Goal: Information Seeking & Learning: Learn about a topic

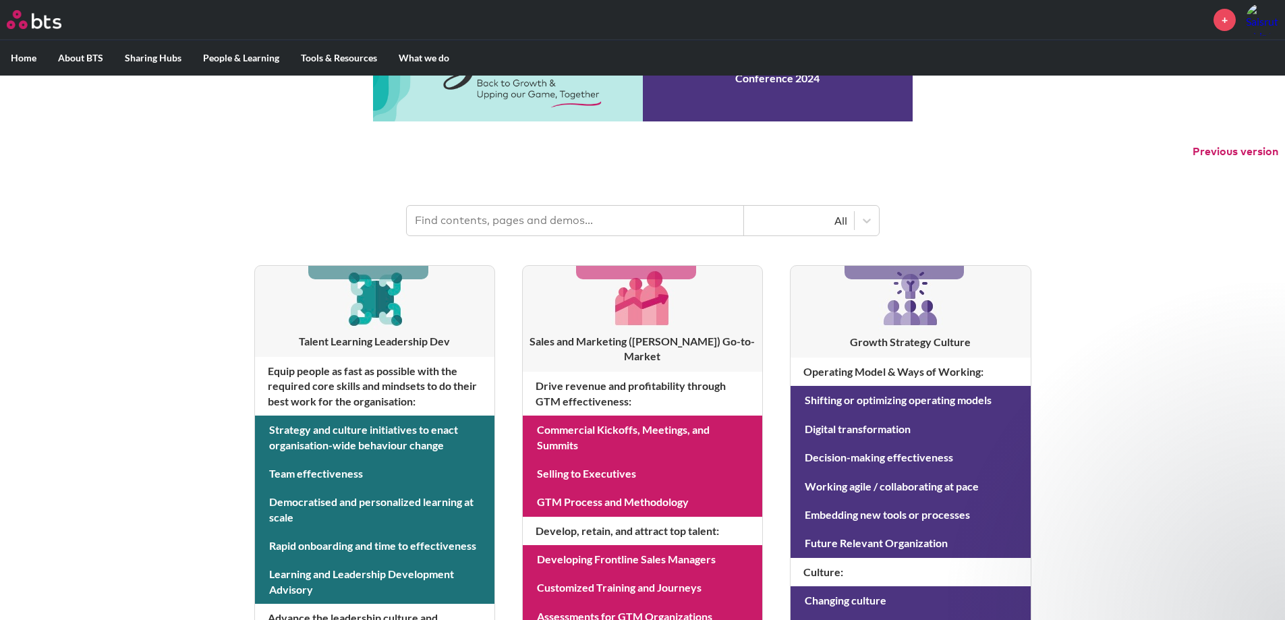
scroll to position [67, 0]
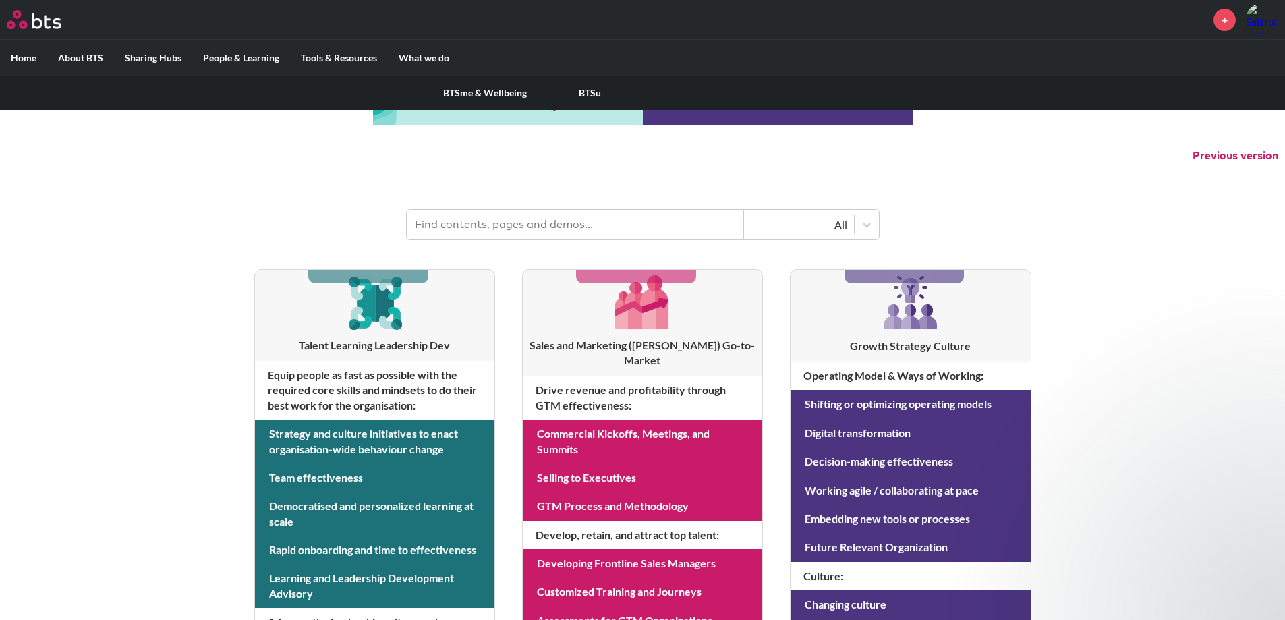
click at [250, 55] on label "People & Learning" at bounding box center [241, 57] width 98 height 35
click at [0, 0] on input "People & Learning" at bounding box center [0, 0] width 0 height 0
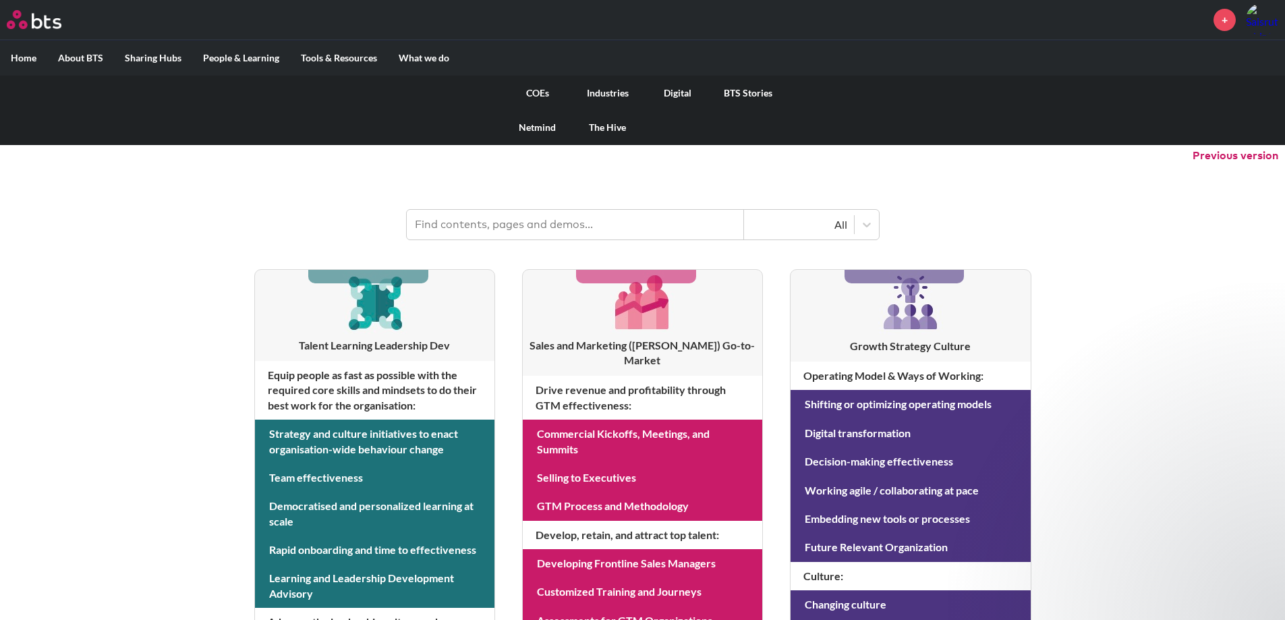
click at [605, 128] on link "The Hive" at bounding box center [608, 127] width 70 height 35
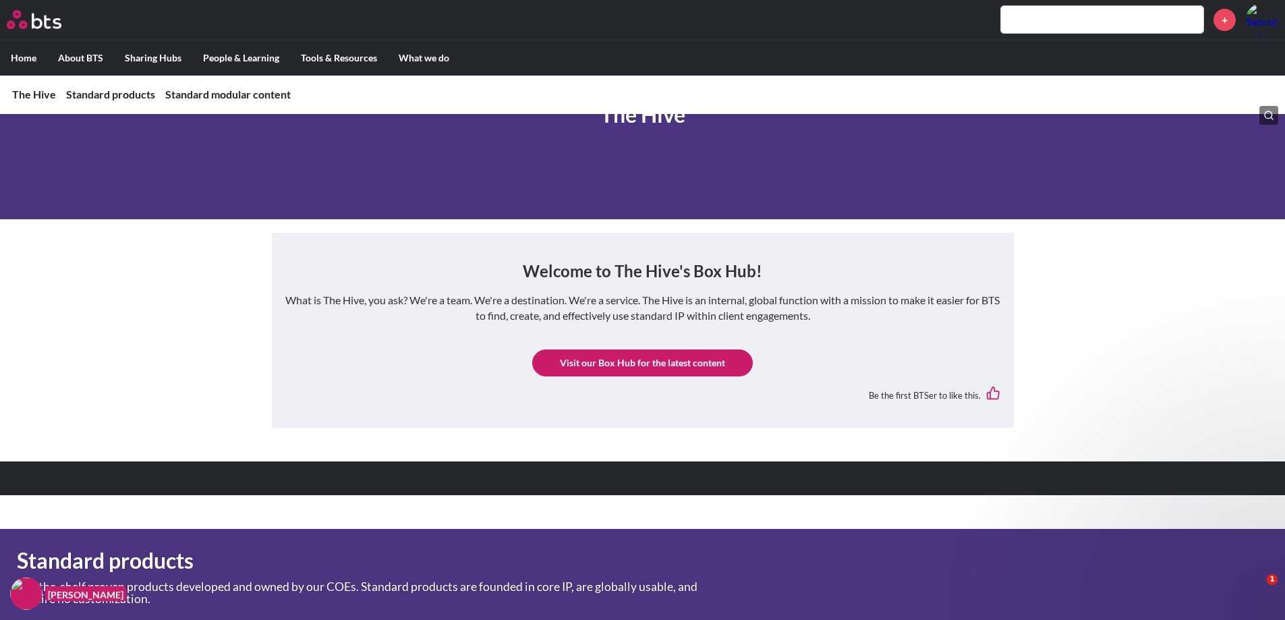
scroll to position [67, 0]
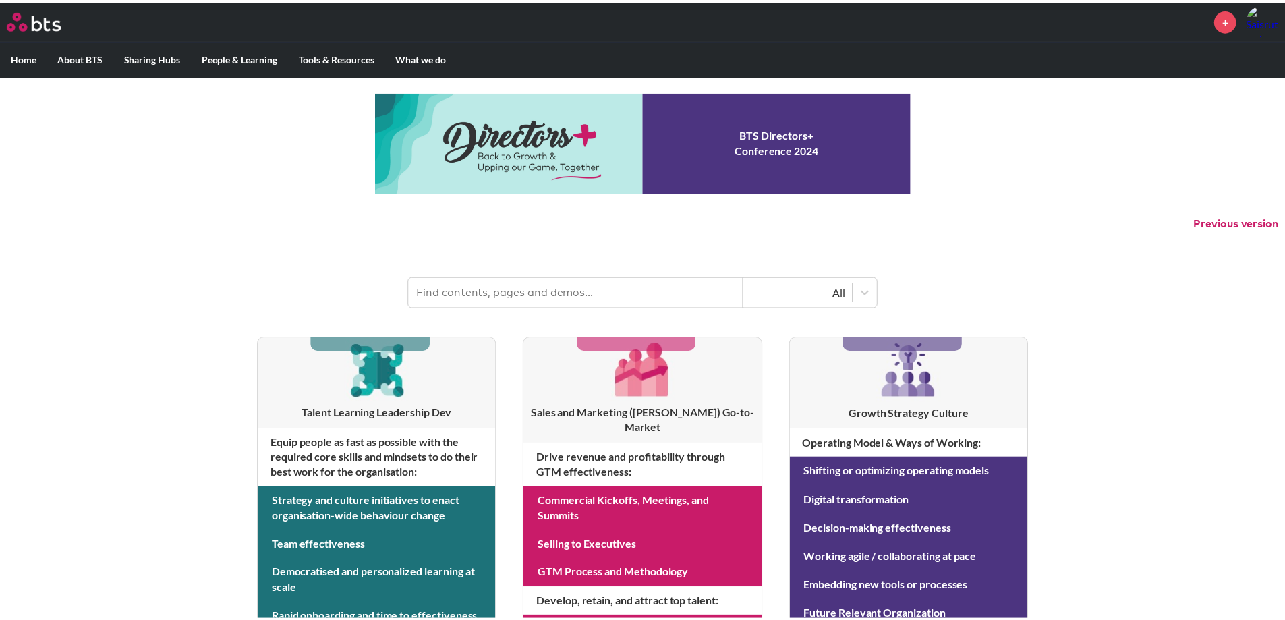
scroll to position [67, 0]
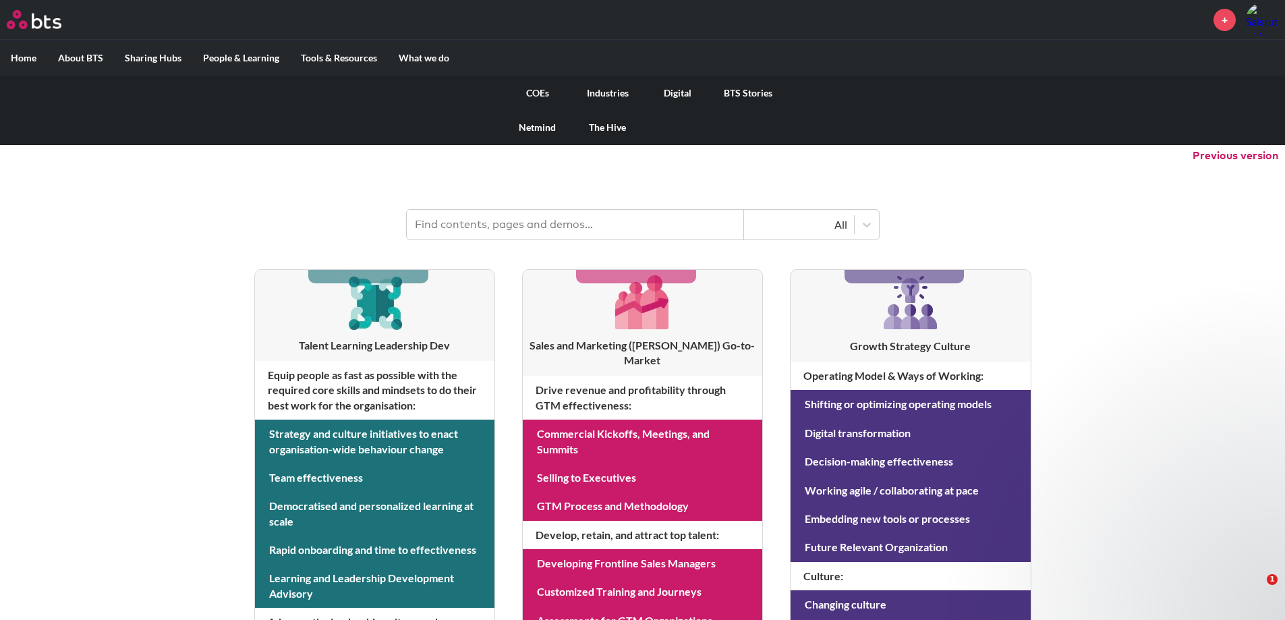
click at [423, 57] on label "What we do" at bounding box center [424, 57] width 72 height 35
click at [0, 0] on input "What we do" at bounding box center [0, 0] width 0 height 0
click at [669, 91] on link "Digital" at bounding box center [678, 93] width 70 height 35
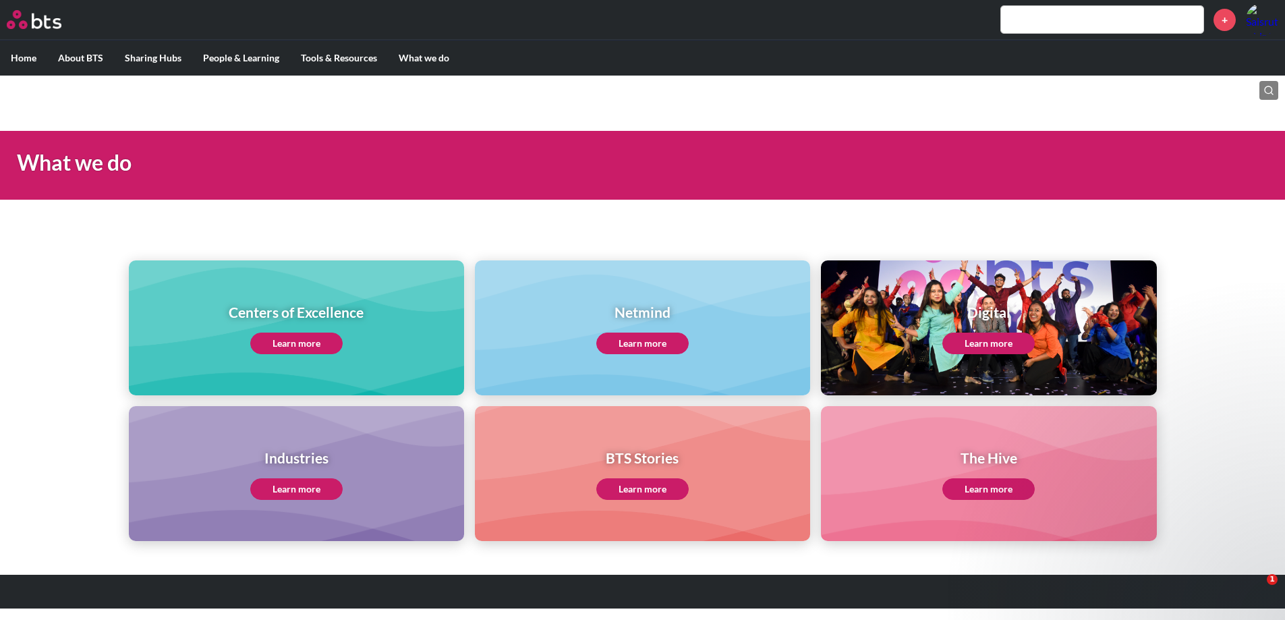
scroll to position [3, 0]
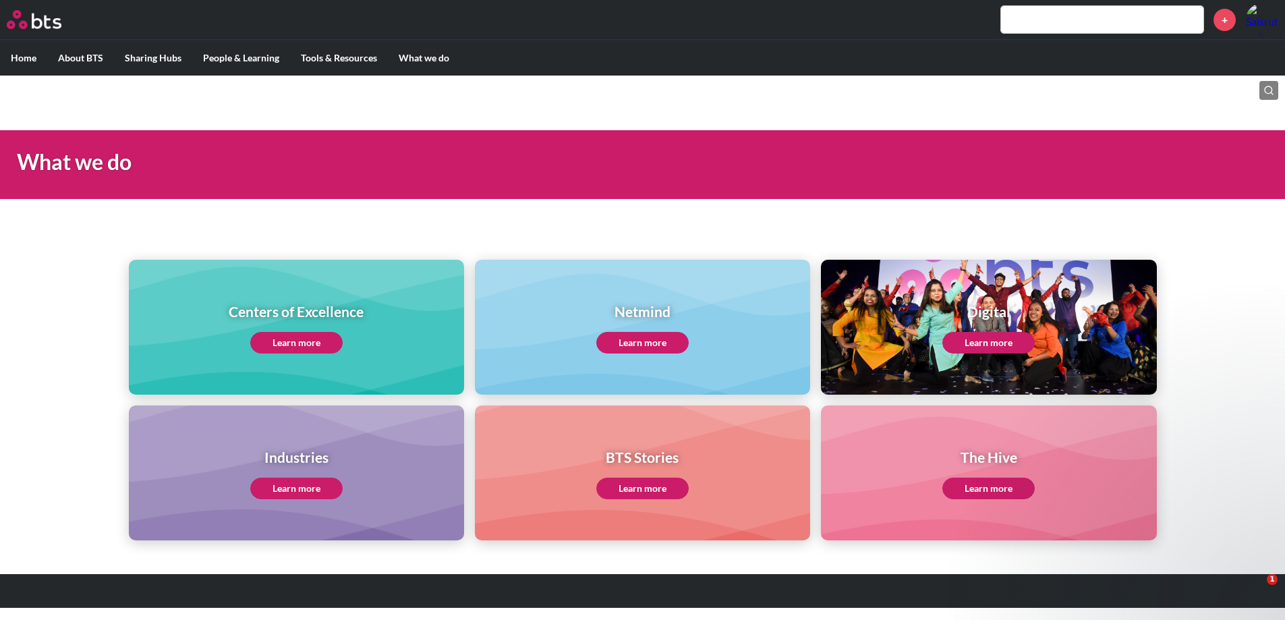
click at [990, 312] on h1 "Digital" at bounding box center [989, 312] width 92 height 20
click at [984, 337] on link "Learn more" at bounding box center [989, 343] width 92 height 22
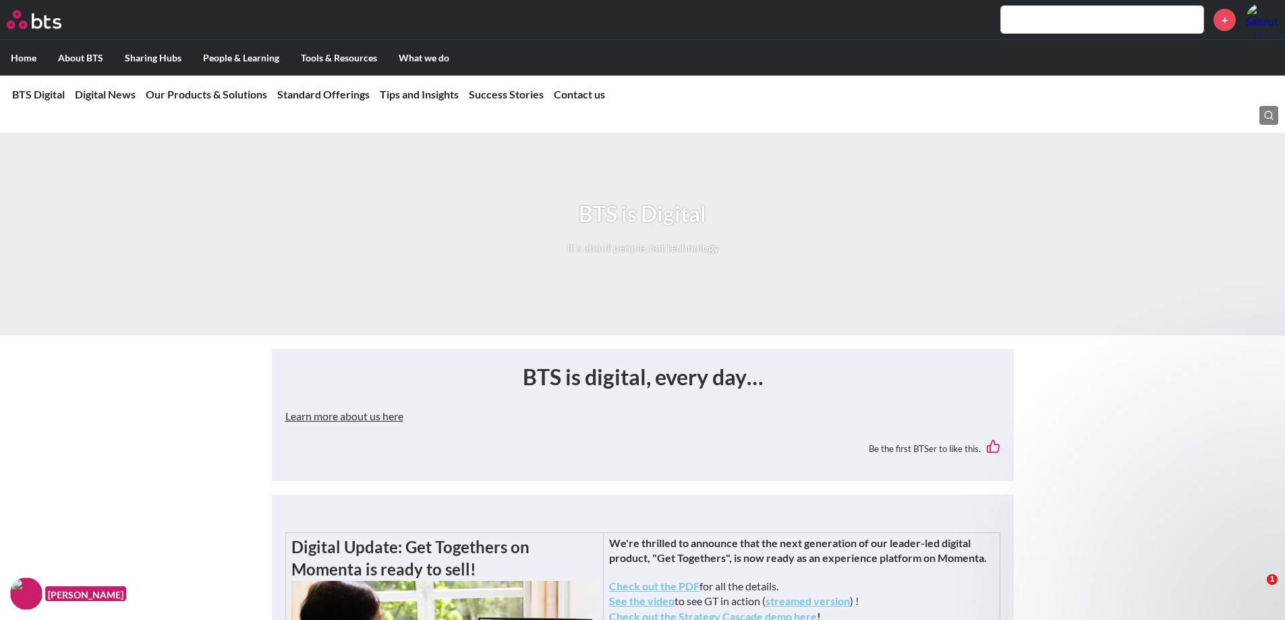
click at [53, 105] on nav "BTS Digital Digital News Our Products & Solutions Standard Offerings Tips and I…" at bounding box center [642, 94] width 1285 height 39
click at [29, 95] on link "BTS Digital" at bounding box center [38, 94] width 53 height 13
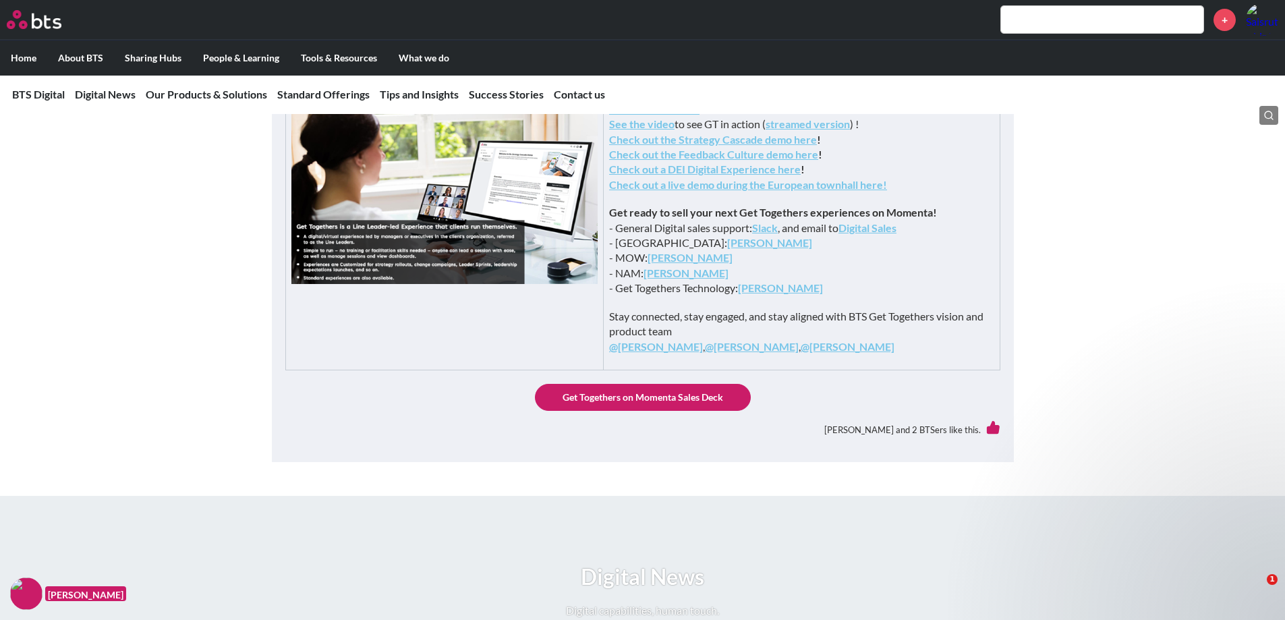
scroll to position [742, 0]
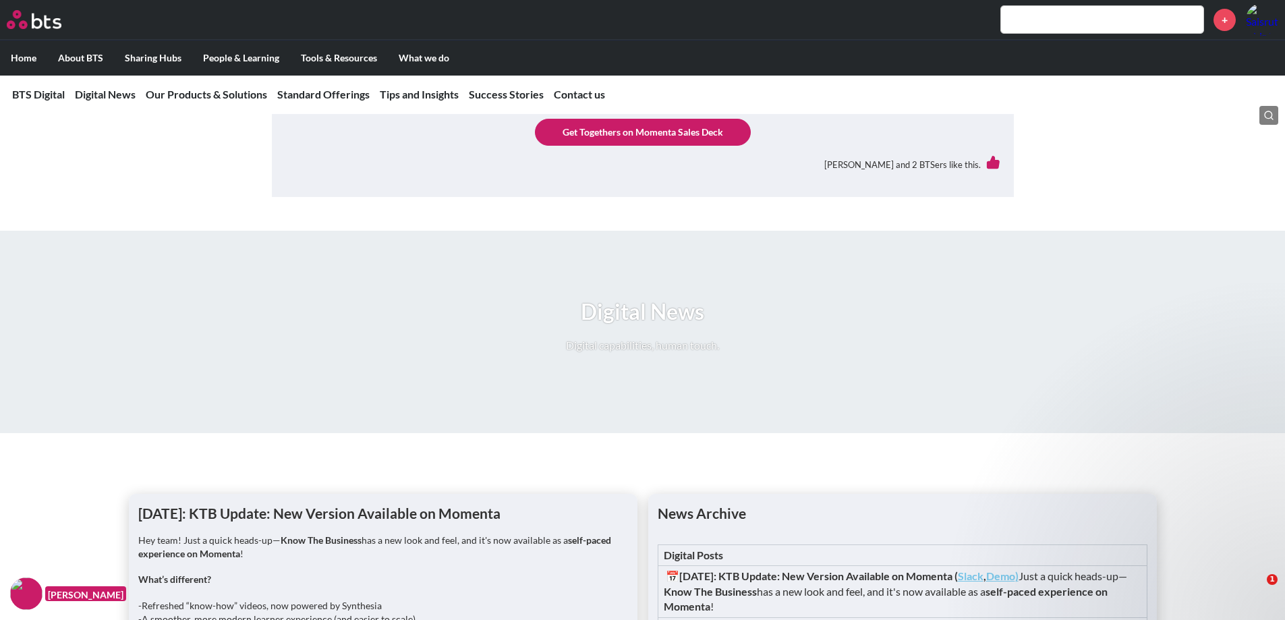
click at [1042, 33] on div "+" at bounding box center [682, 19] width 1192 height 32
click at [1047, 24] on input "text" at bounding box center [1102, 19] width 202 height 27
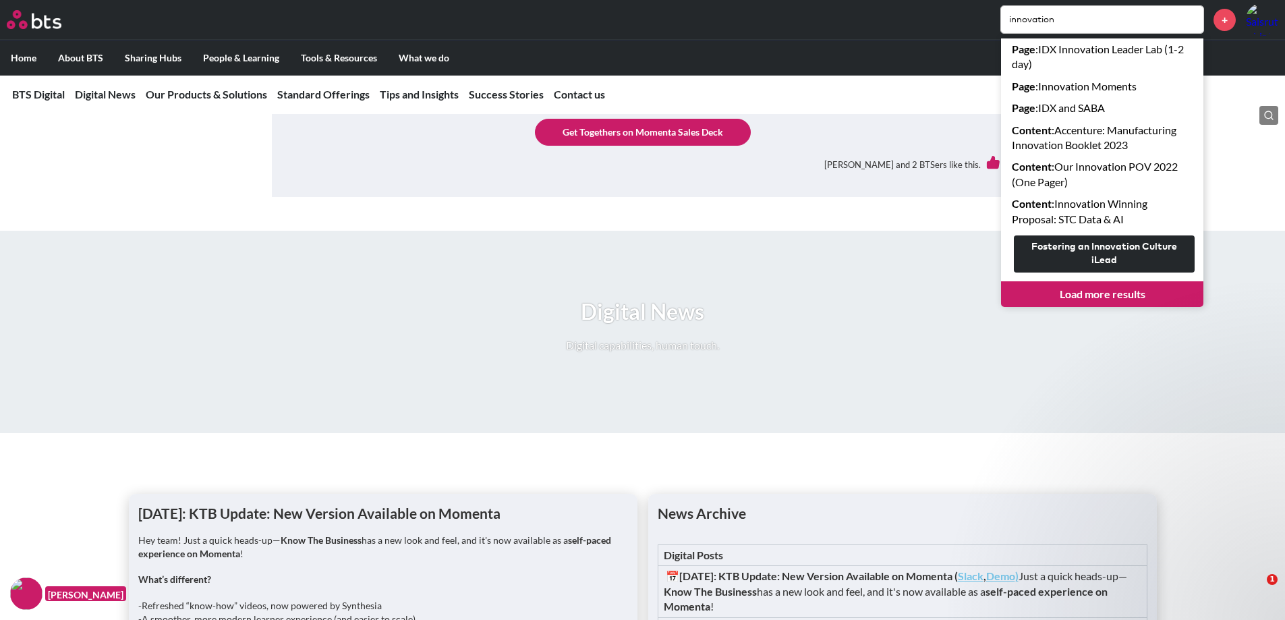
type input "innovation"
click at [1113, 289] on link "Load more results" at bounding box center [1102, 294] width 202 height 26
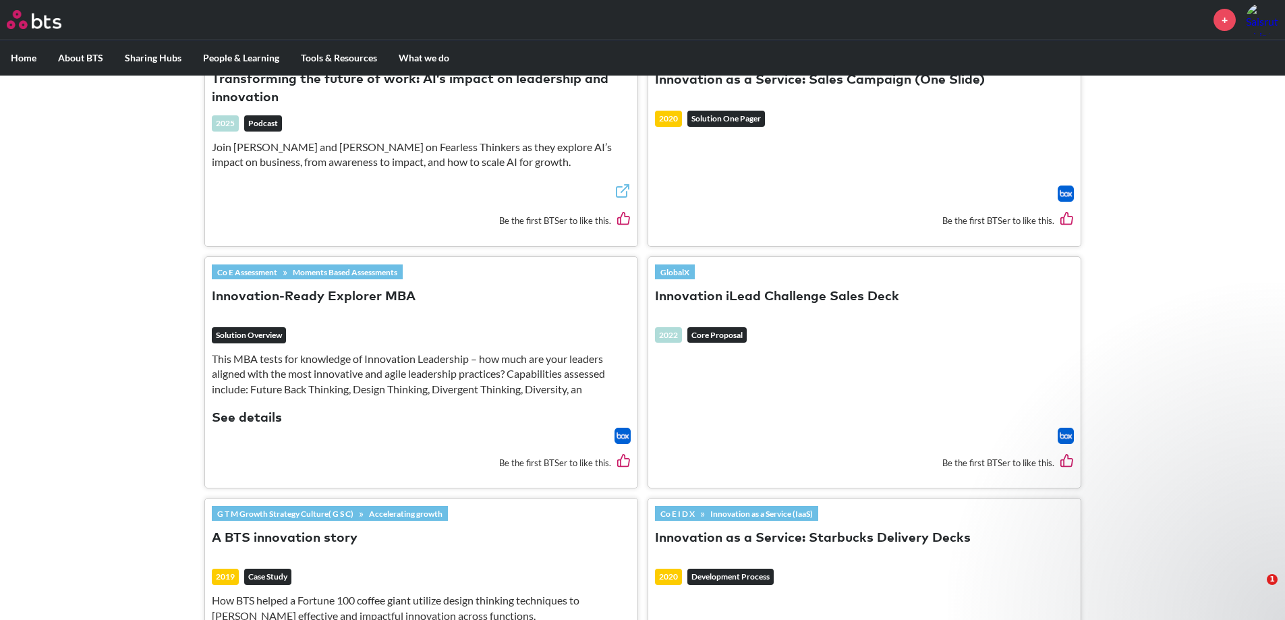
scroll to position [1754, 0]
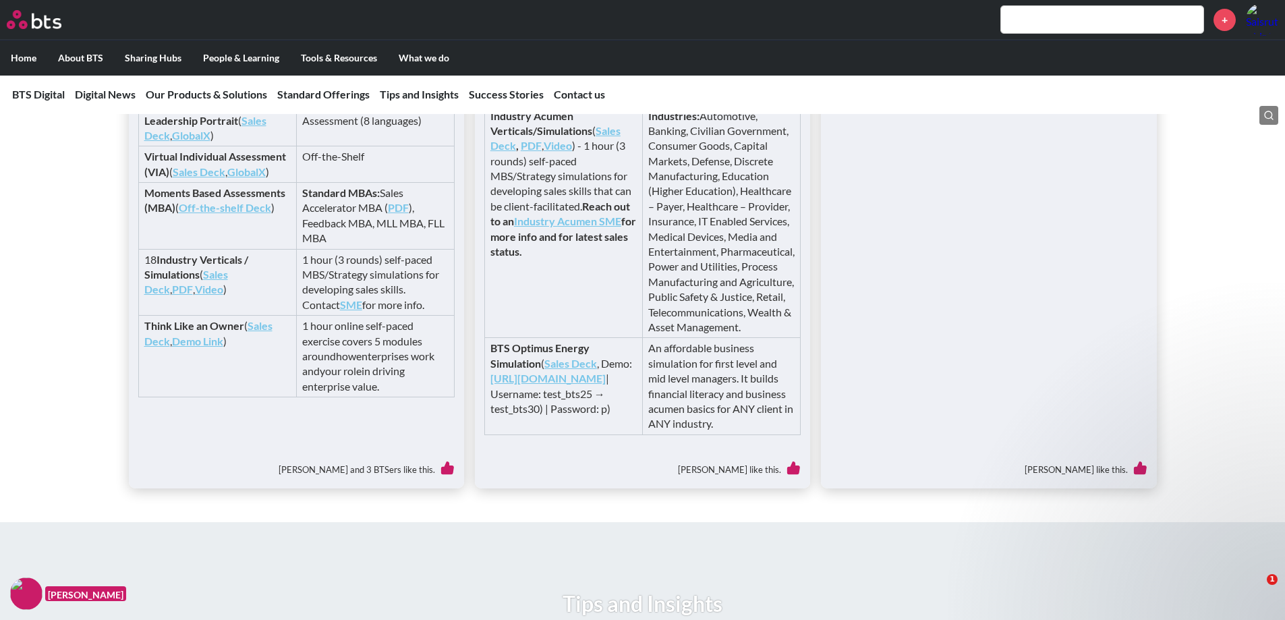
scroll to position [2961, 0]
